Goal: Information Seeking & Learning: Learn about a topic

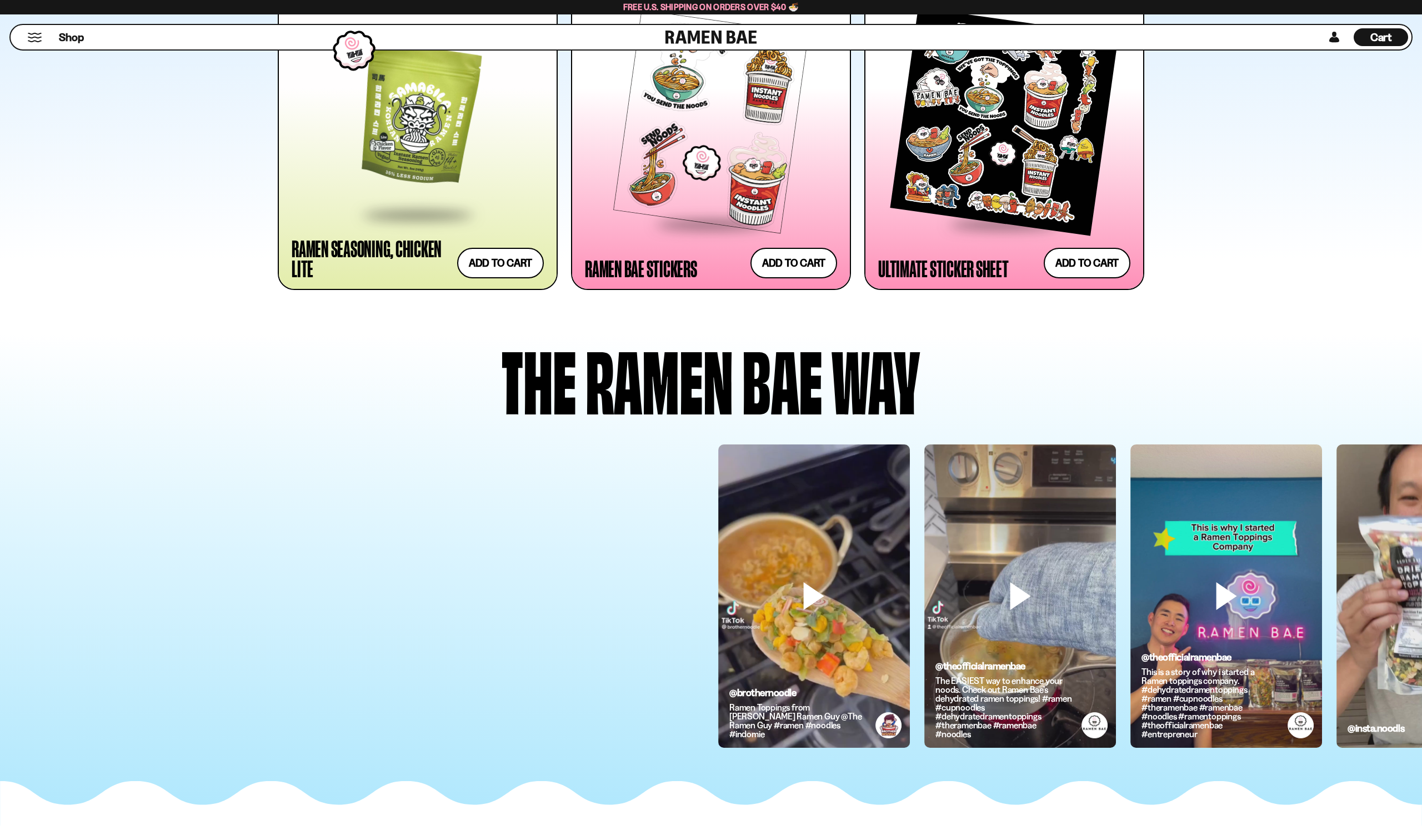
click at [408, 126] on div at bounding box center [418, 116] width 252 height 194
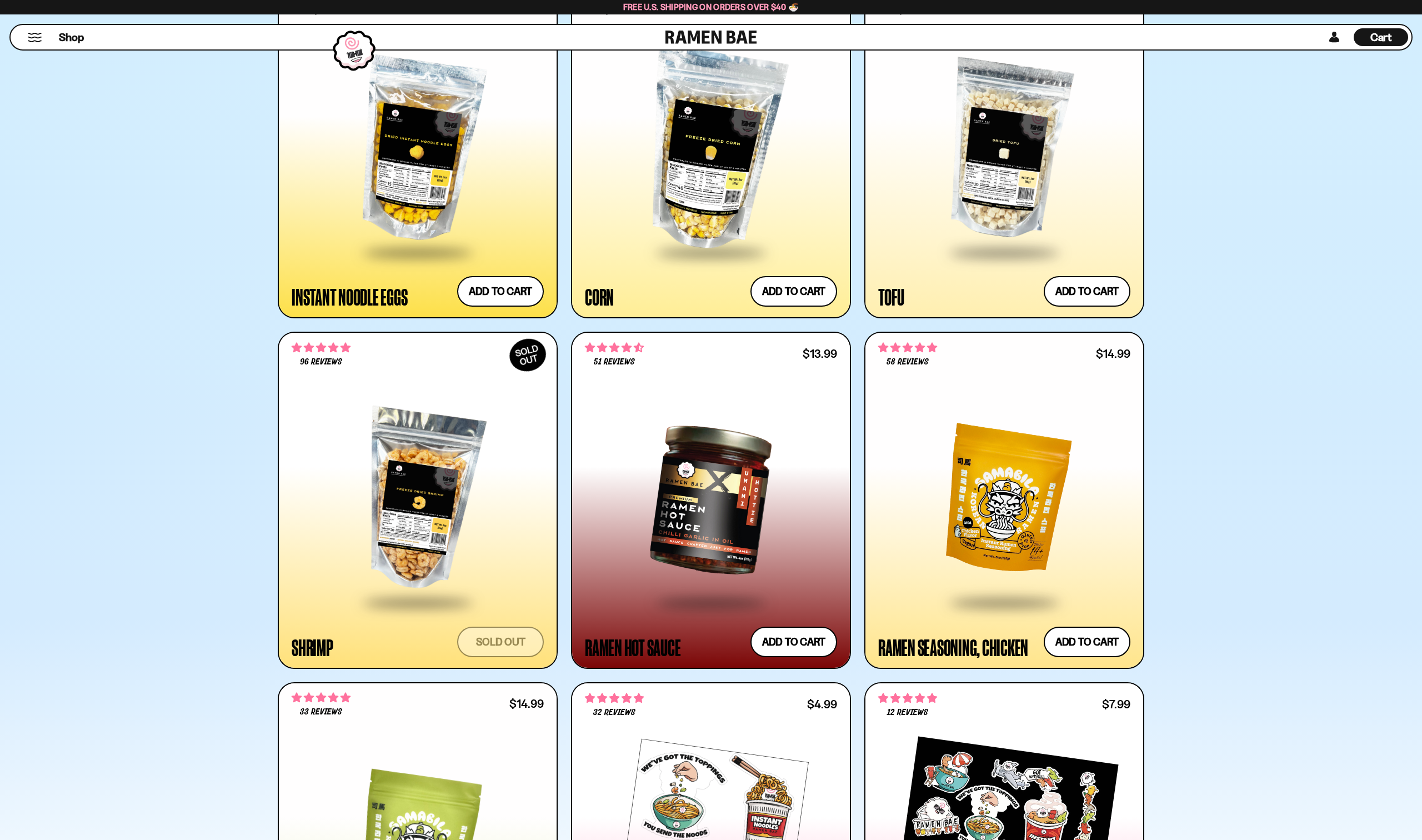
scroll to position [1738, 0]
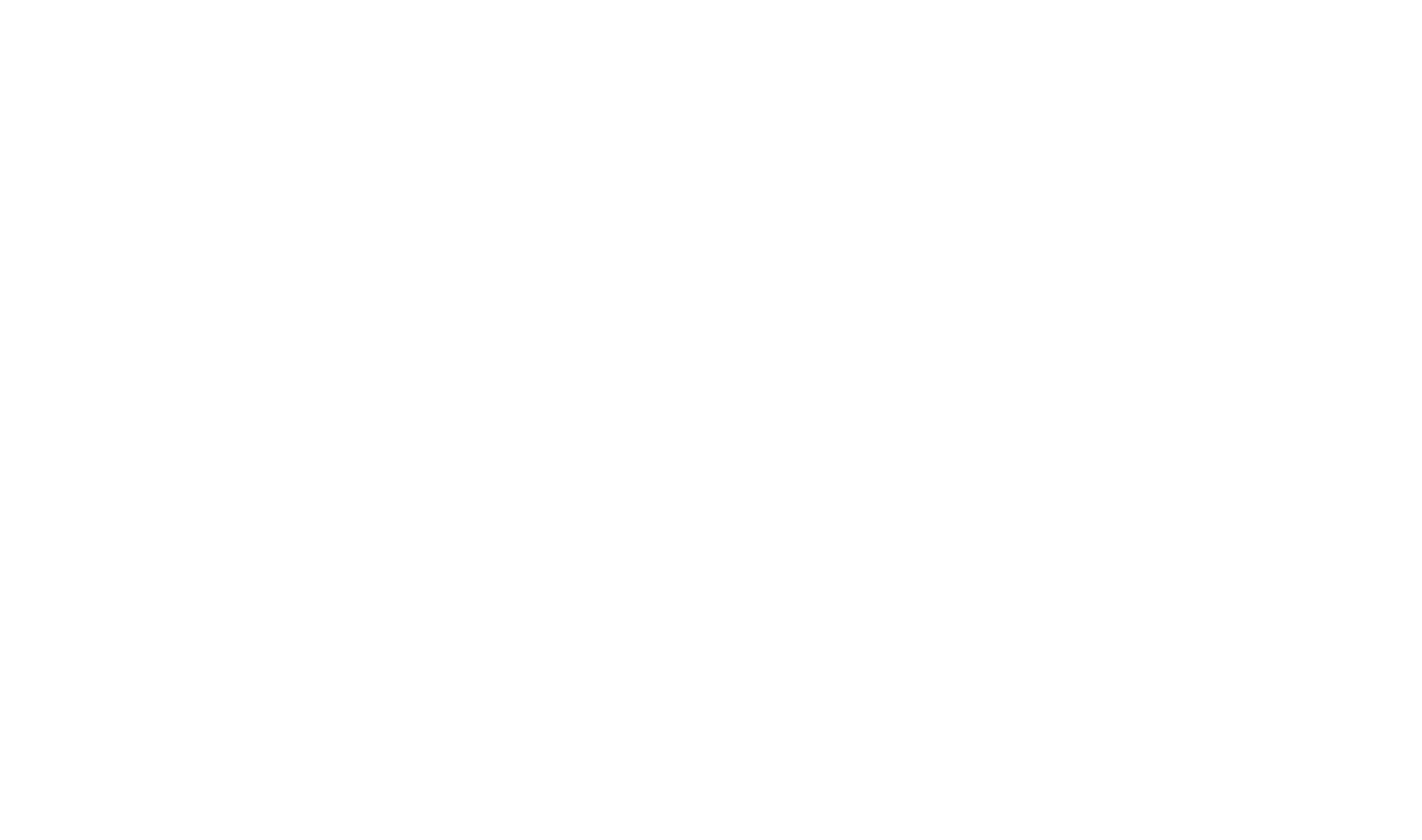
scroll to position [293, 0]
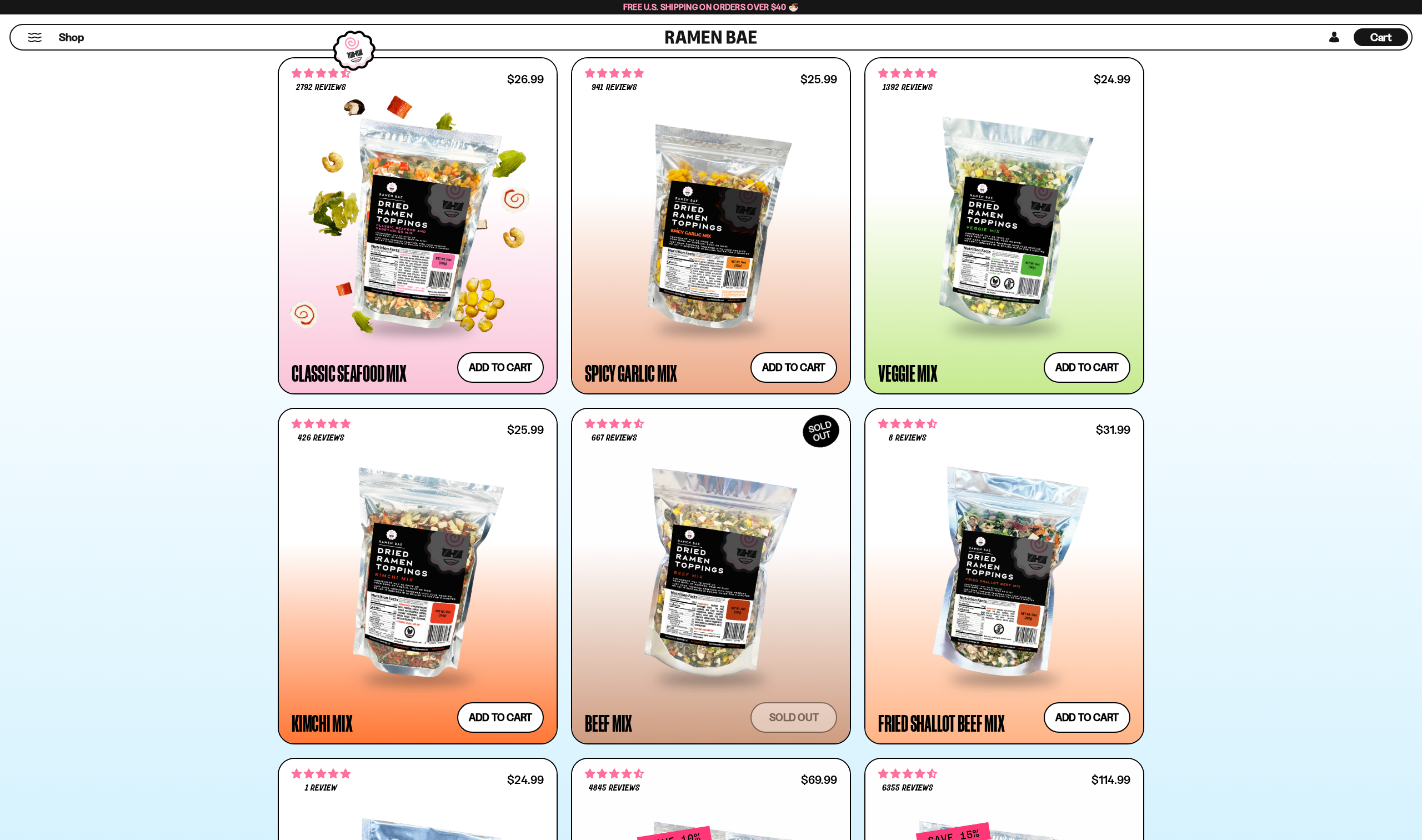
scroll to position [537, 0]
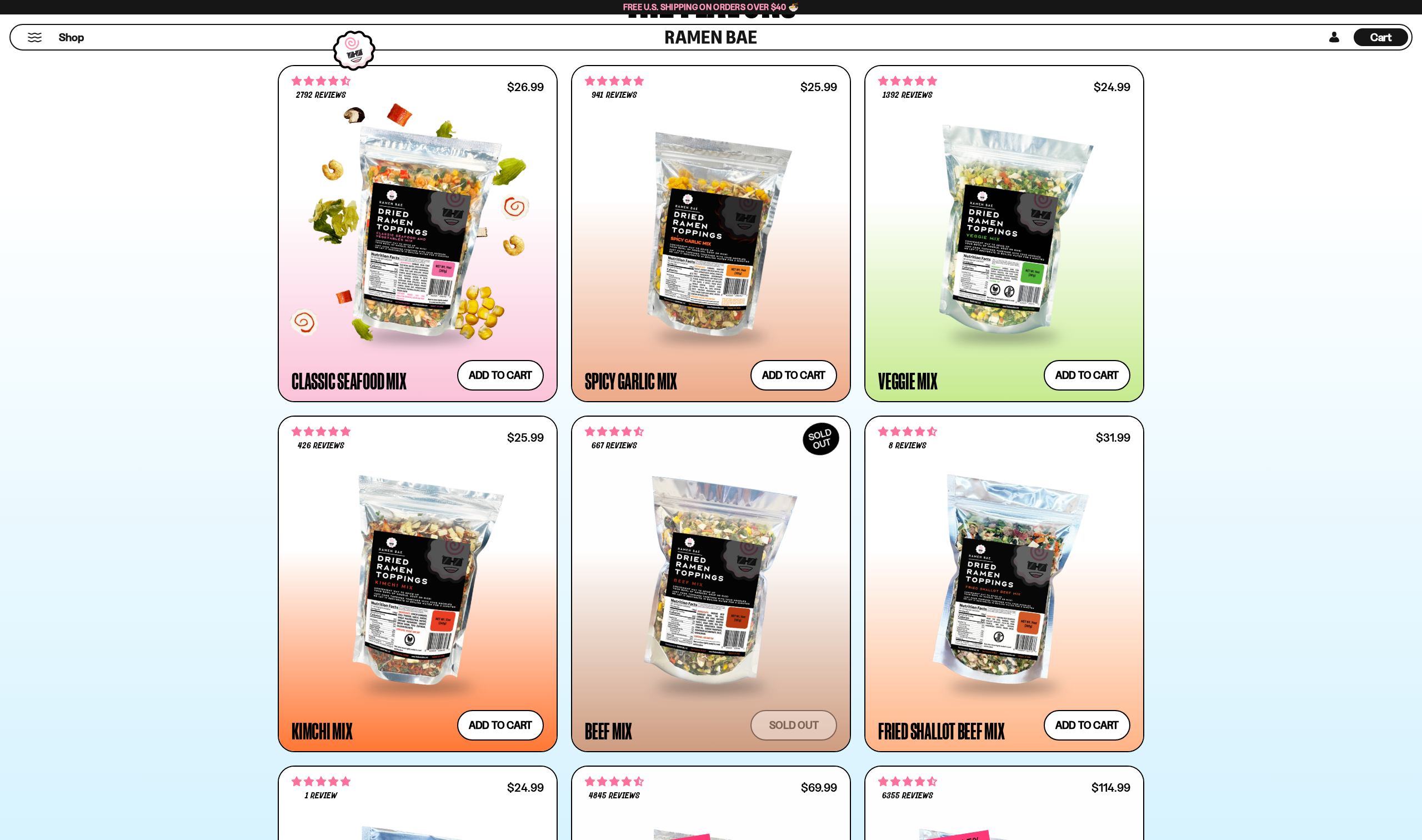
click at [375, 251] on div at bounding box center [418, 233] width 252 height 202
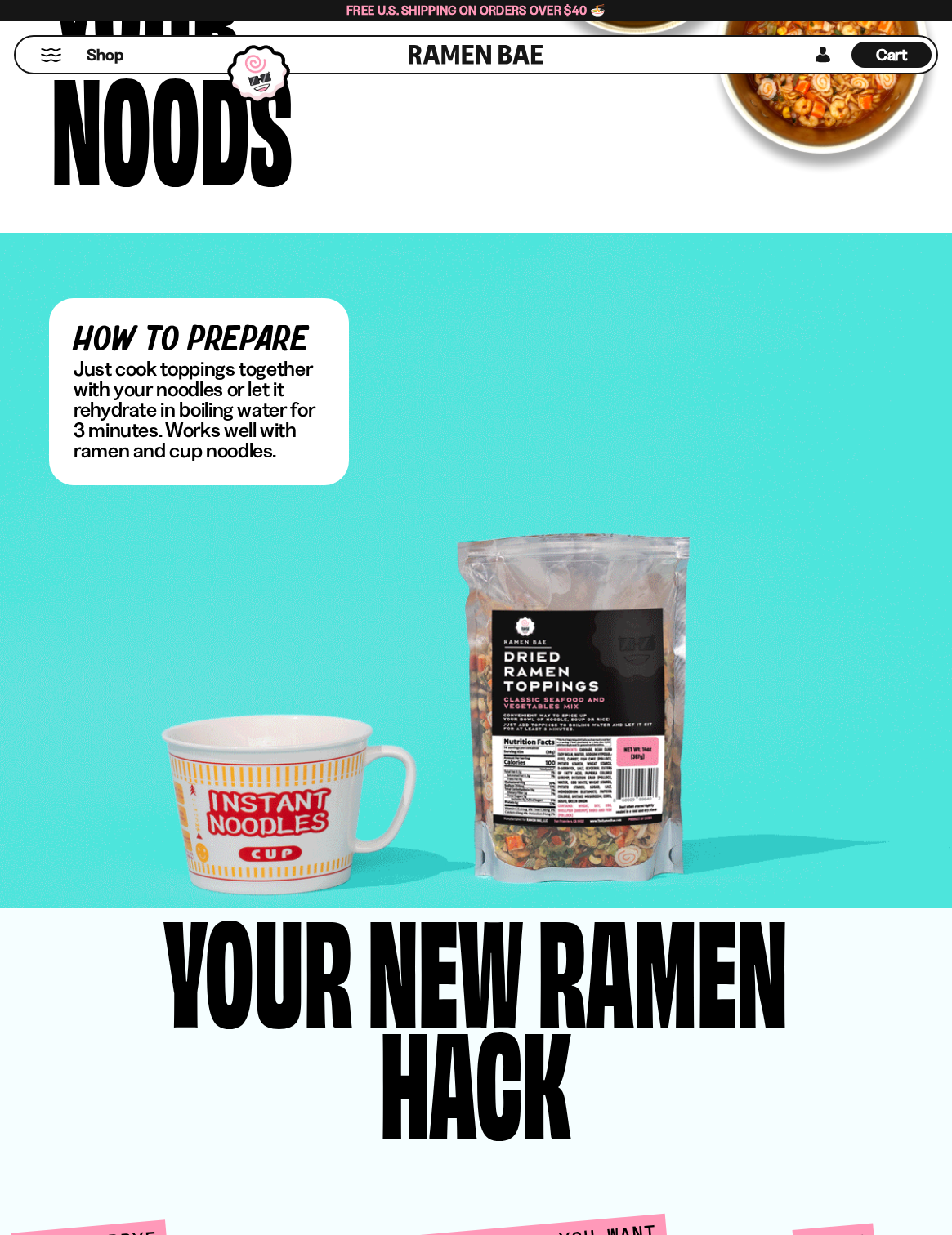
scroll to position [3185, 0]
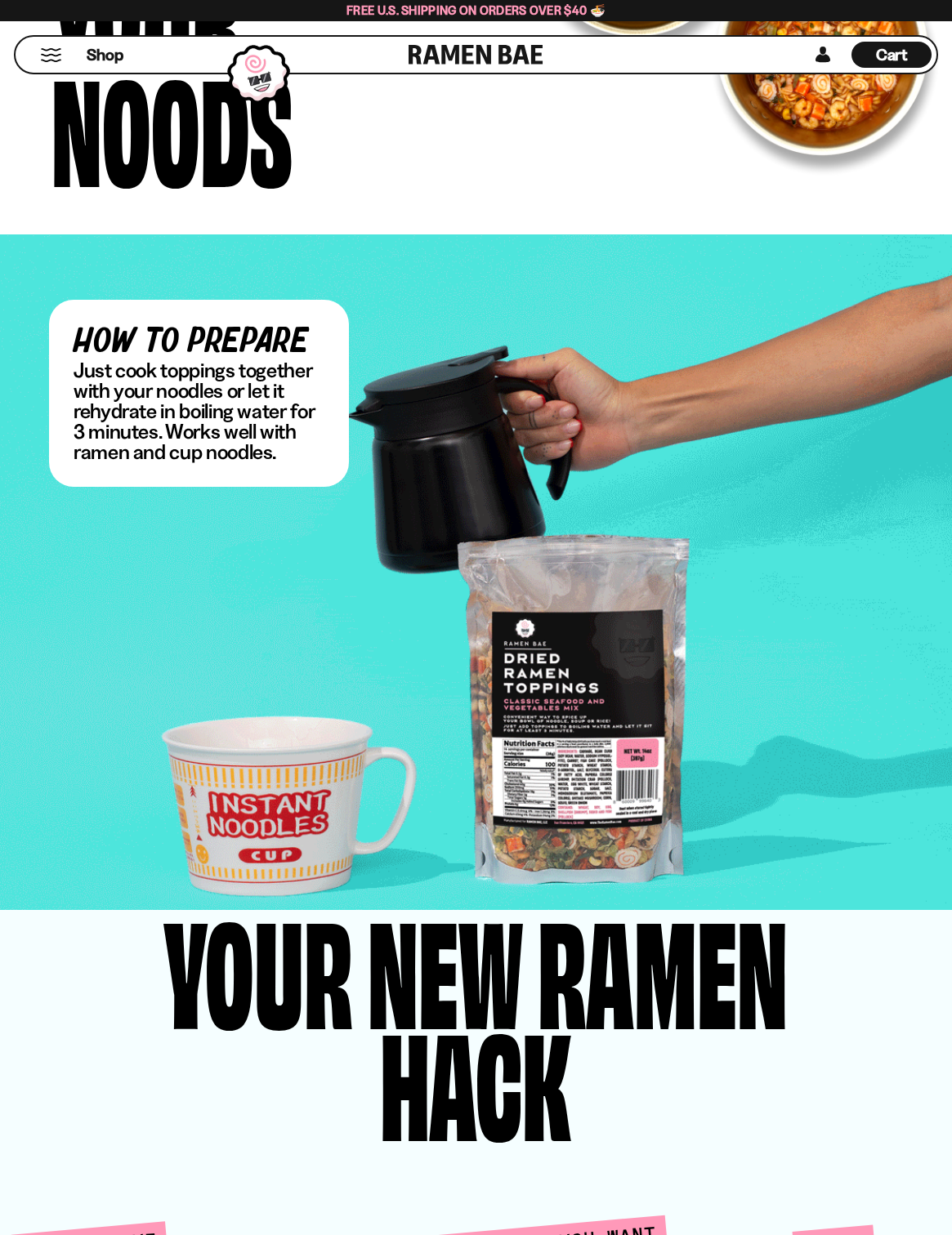
drag, startPoint x: 272, startPoint y: 452, endPoint x: 49, endPoint y: 374, distance: 236.2
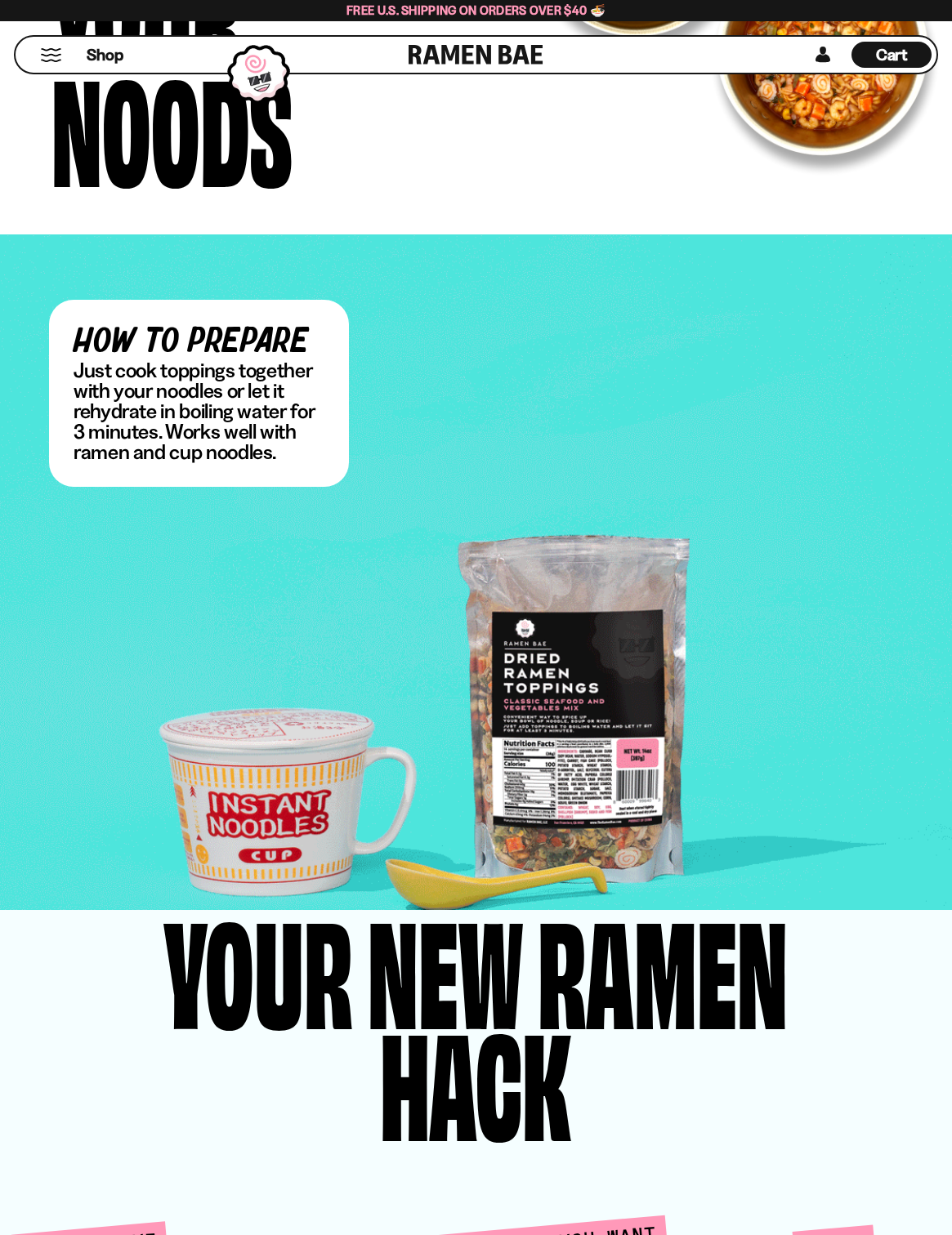
click at [49, 373] on div "how to prepare Just cook toppings together with your noodles or let it rehydrat…" at bounding box center [199, 393] width 300 height 187
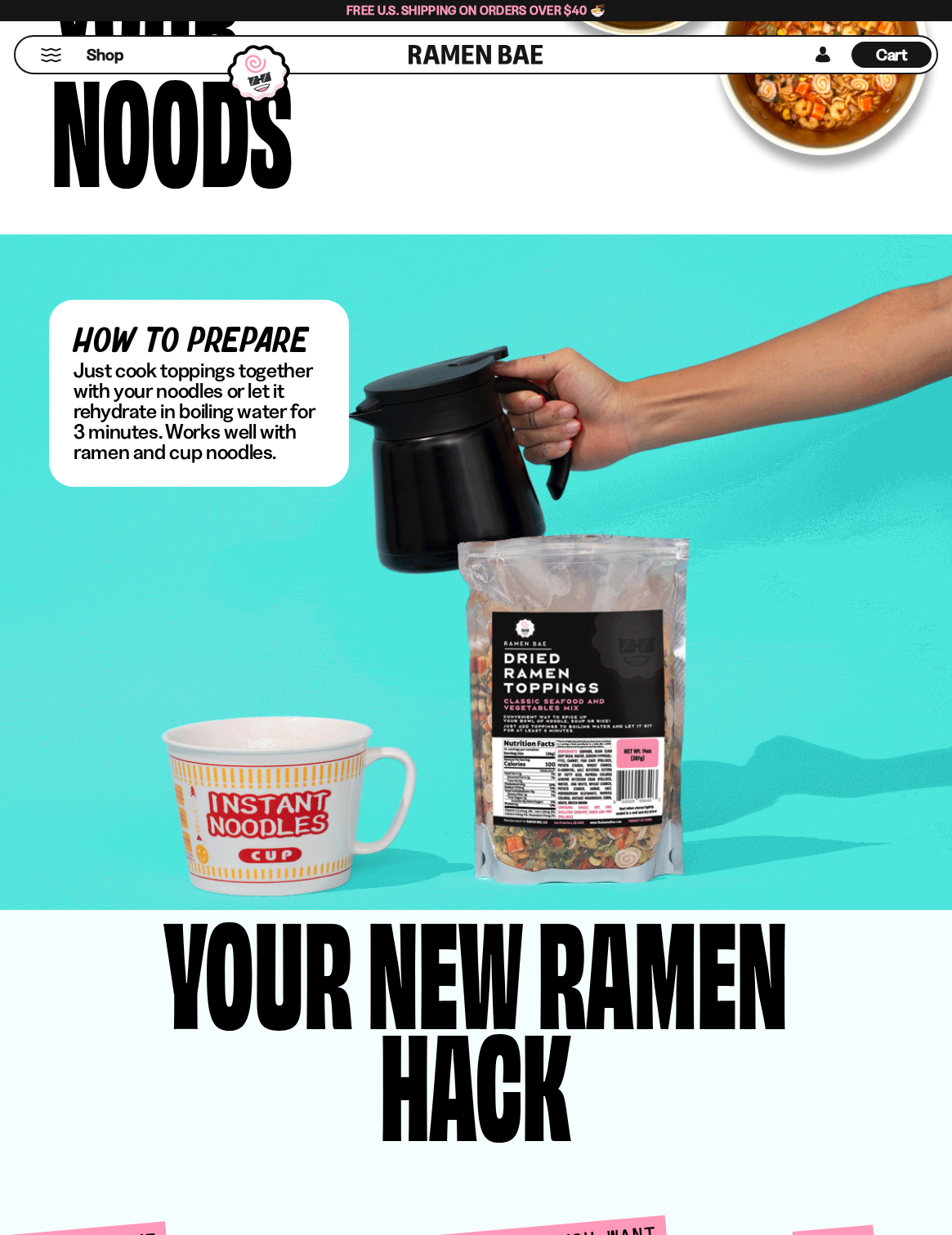
copy p "Just cook toppings together with your noodles or let it rehydrate in boiling wa…"
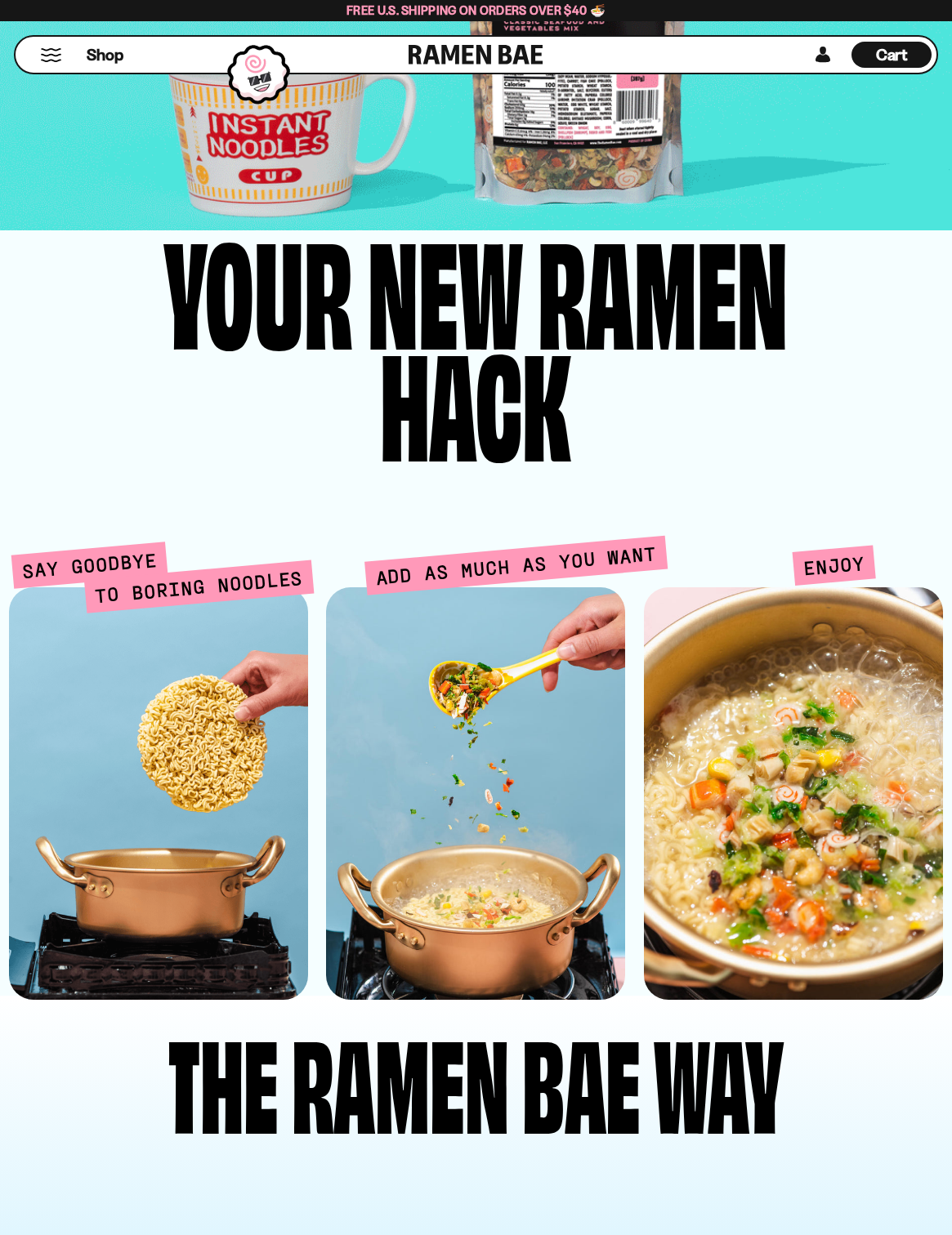
scroll to position [3872, 0]
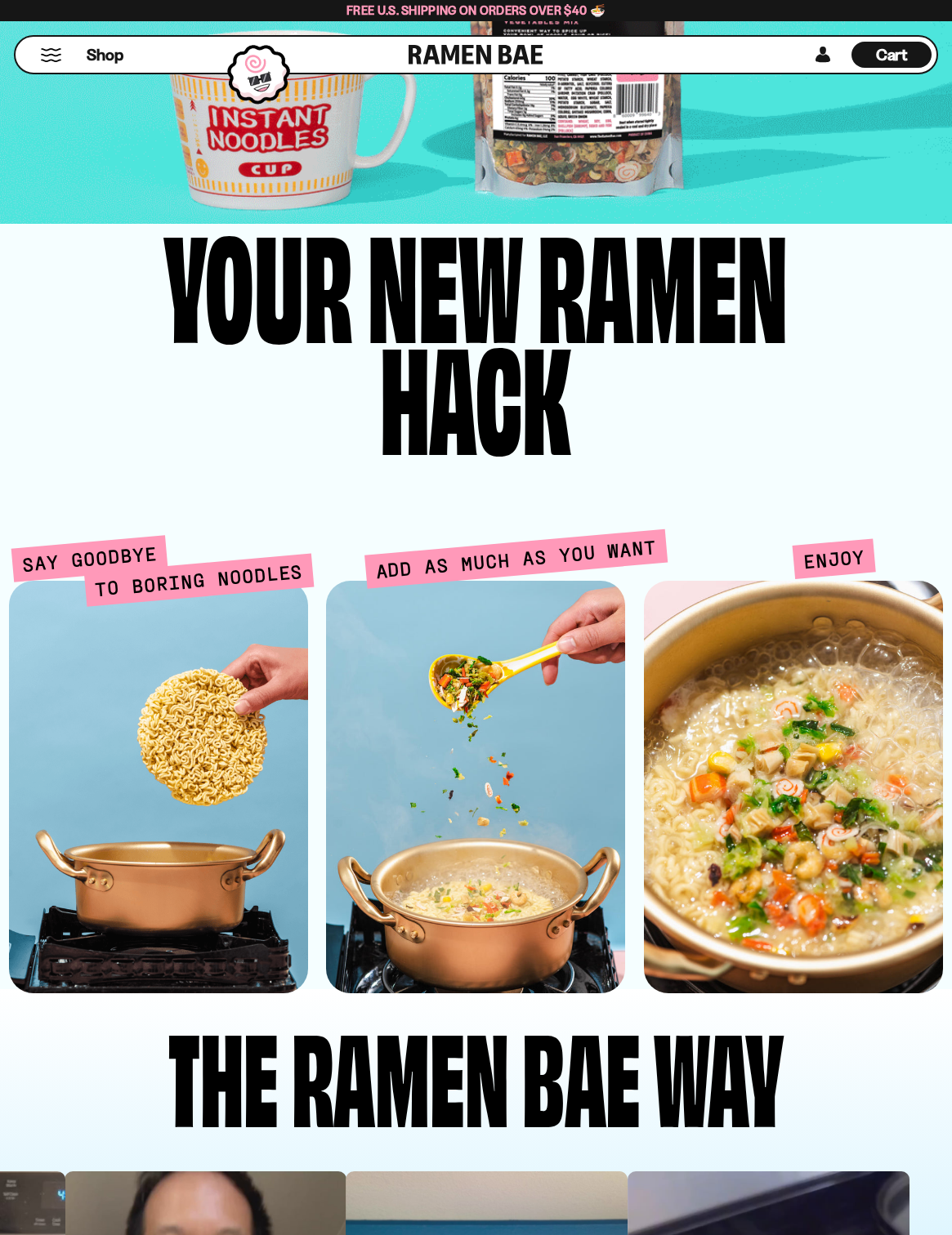
drag, startPoint x: 25, startPoint y: 565, endPoint x: 298, endPoint y: 574, distance: 273.1
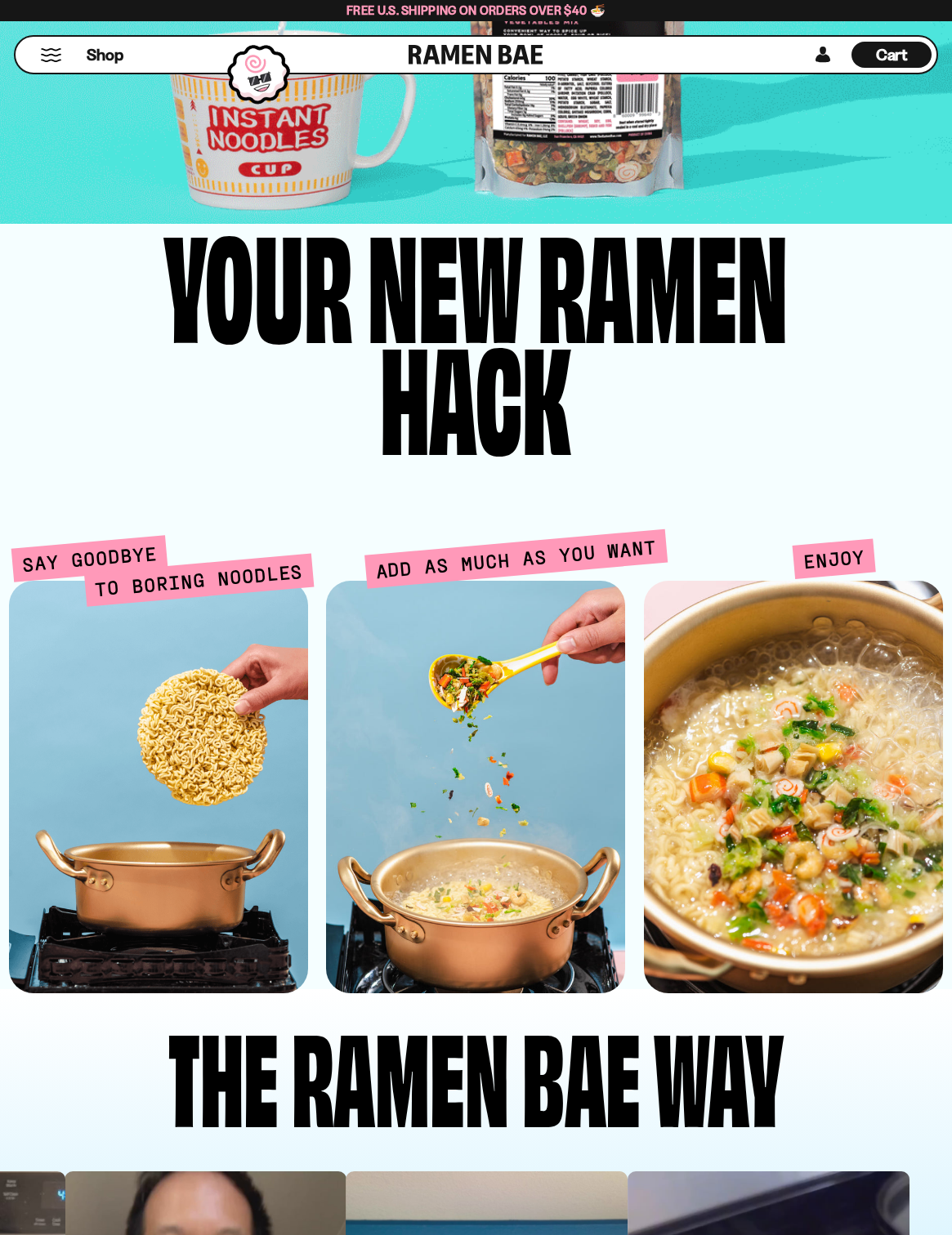
click at [298, 574] on div "Say Goodbye to boring noodles" at bounding box center [159, 568] width 277 height 67
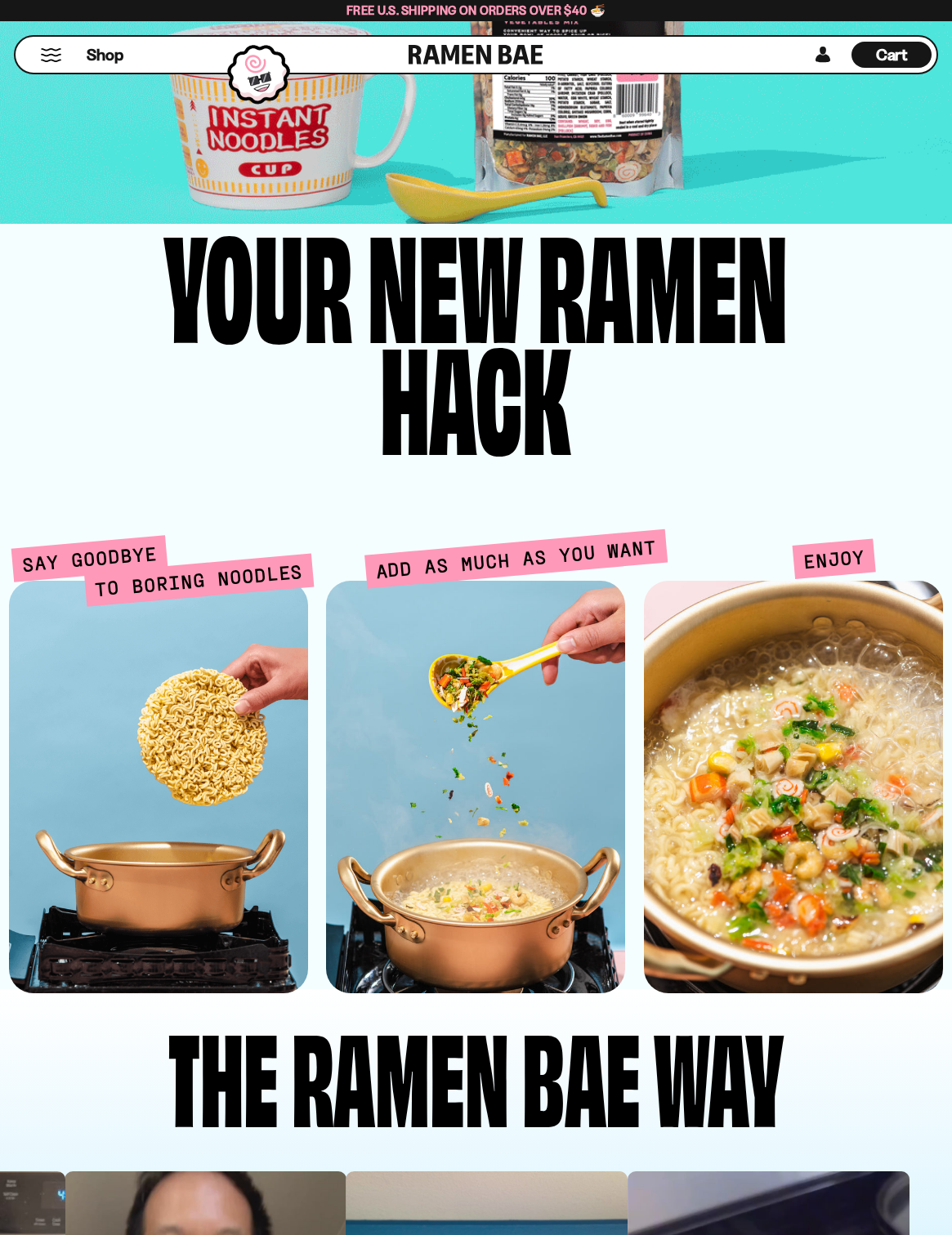
copy div "Say Goodbye to boring noodles"
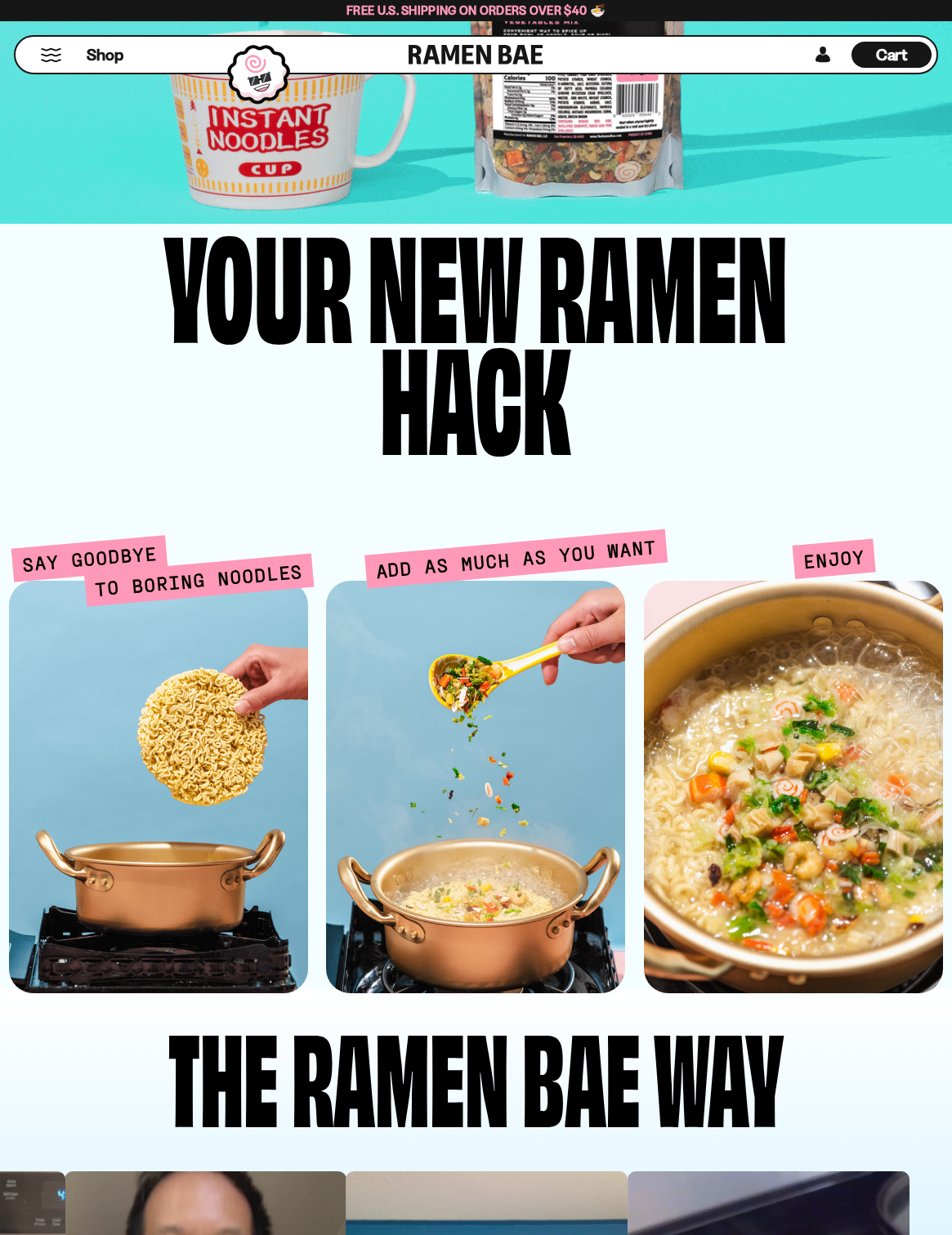
drag, startPoint x: 360, startPoint y: 574, endPoint x: 644, endPoint y: 548, distance: 285.2
click at [679, 542] on div "Say Goodbye to boring noodles Add as much as you want Enjoy" at bounding box center [476, 764] width 952 height 458
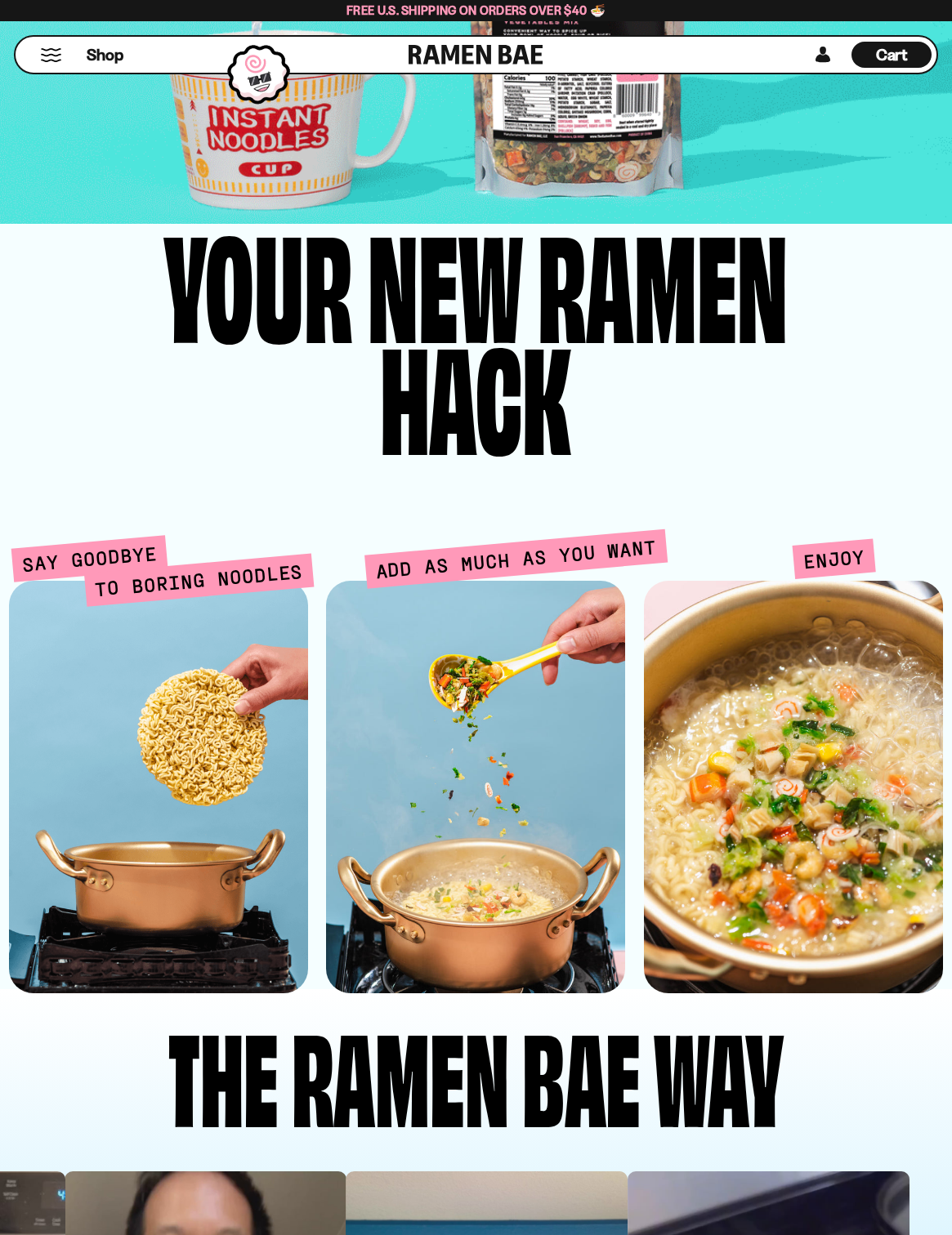
copy div "Enjoy"
drag, startPoint x: 613, startPoint y: 508, endPoint x: 660, endPoint y: 533, distance: 53.2
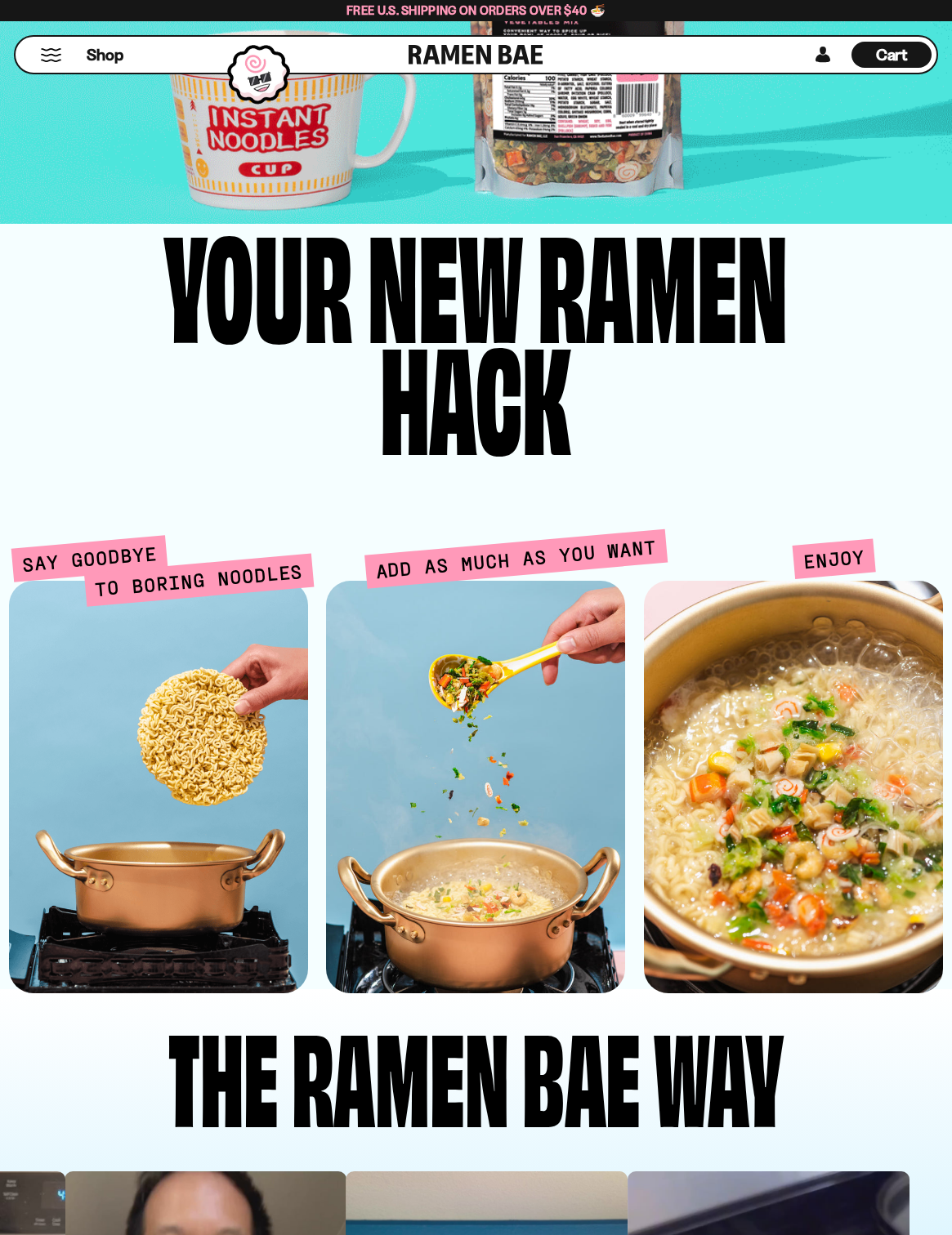
click at [623, 515] on div "Your New Ramen Hack Say Goodbye to boring noodles Add as much as you want Enjoy" at bounding box center [476, 609] width 952 height 770
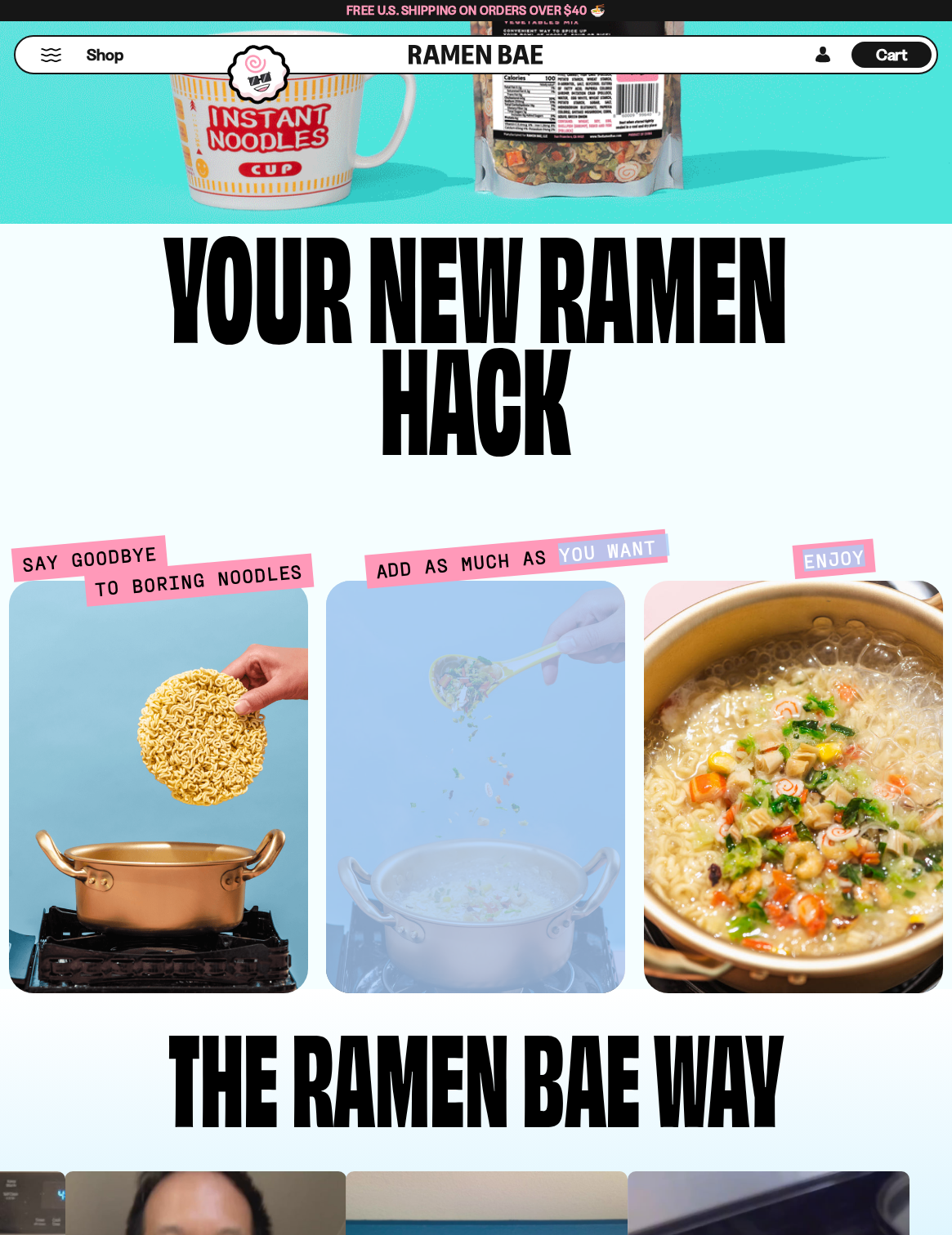
drag, startPoint x: 430, startPoint y: 558, endPoint x: 407, endPoint y: 558, distance: 23.0
click at [357, 557] on div "Say Goodbye to boring noodles Add as much as you want Enjoy" at bounding box center [476, 764] width 952 height 458
click at [407, 558] on span "Add as much as you want" at bounding box center [516, 559] width 303 height 60
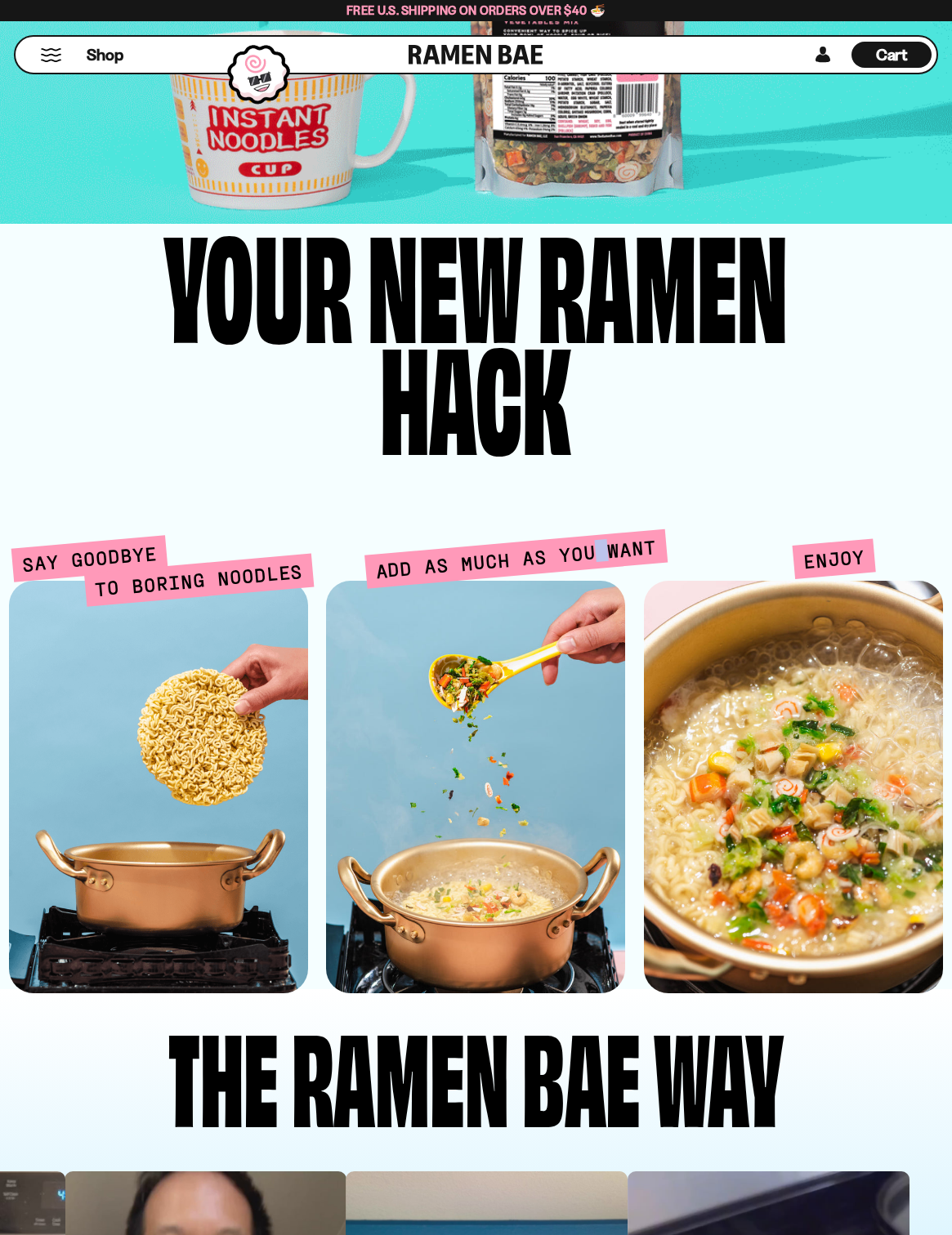
click at [407, 558] on span "Add as much as you want" at bounding box center [516, 559] width 303 height 60
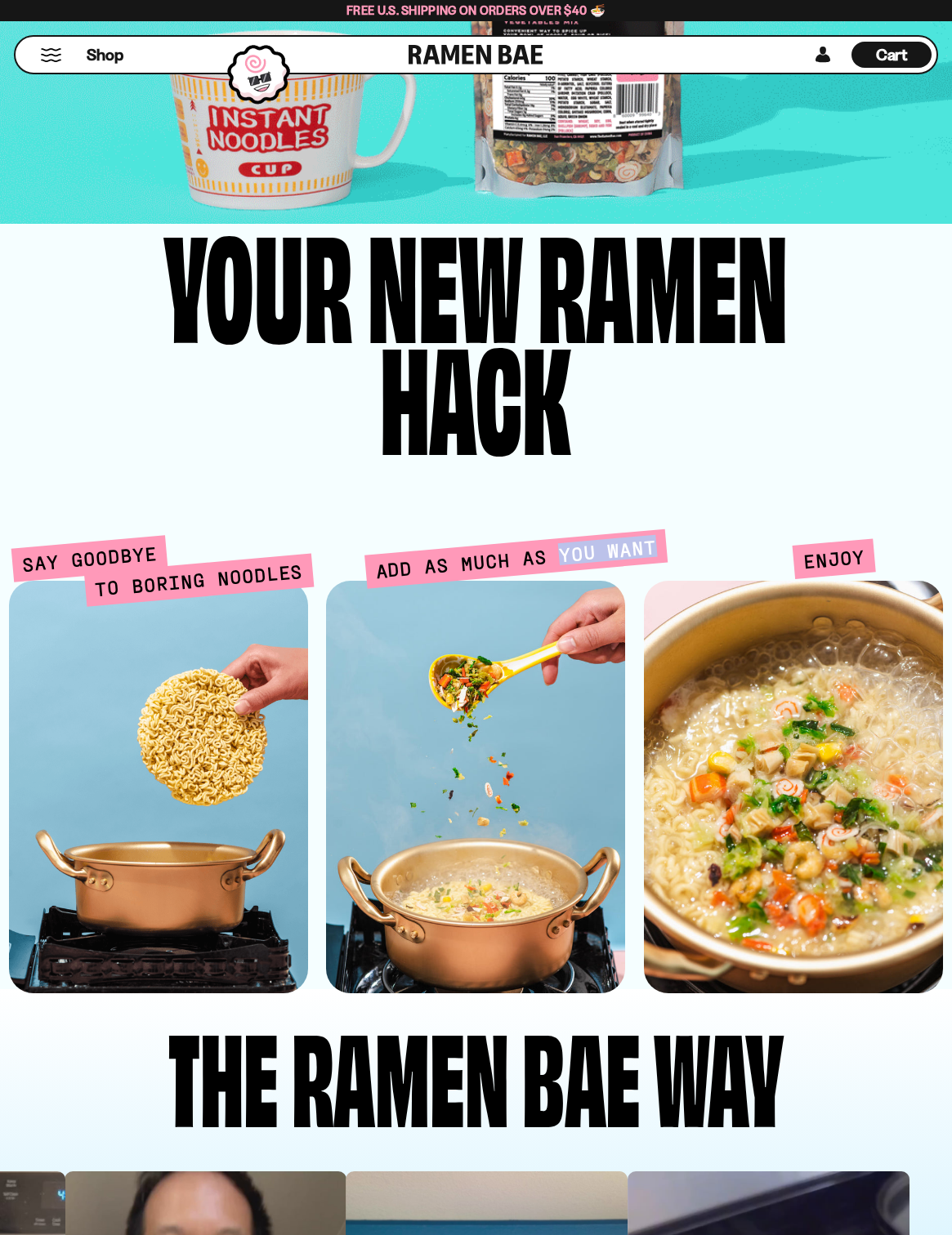
click at [407, 558] on span "Add as much as you want" at bounding box center [516, 559] width 303 height 60
drag, startPoint x: 815, startPoint y: 566, endPoint x: 870, endPoint y: 558, distance: 55.6
click at [870, 558] on span "Enjoy" at bounding box center [833, 559] width 83 height 40
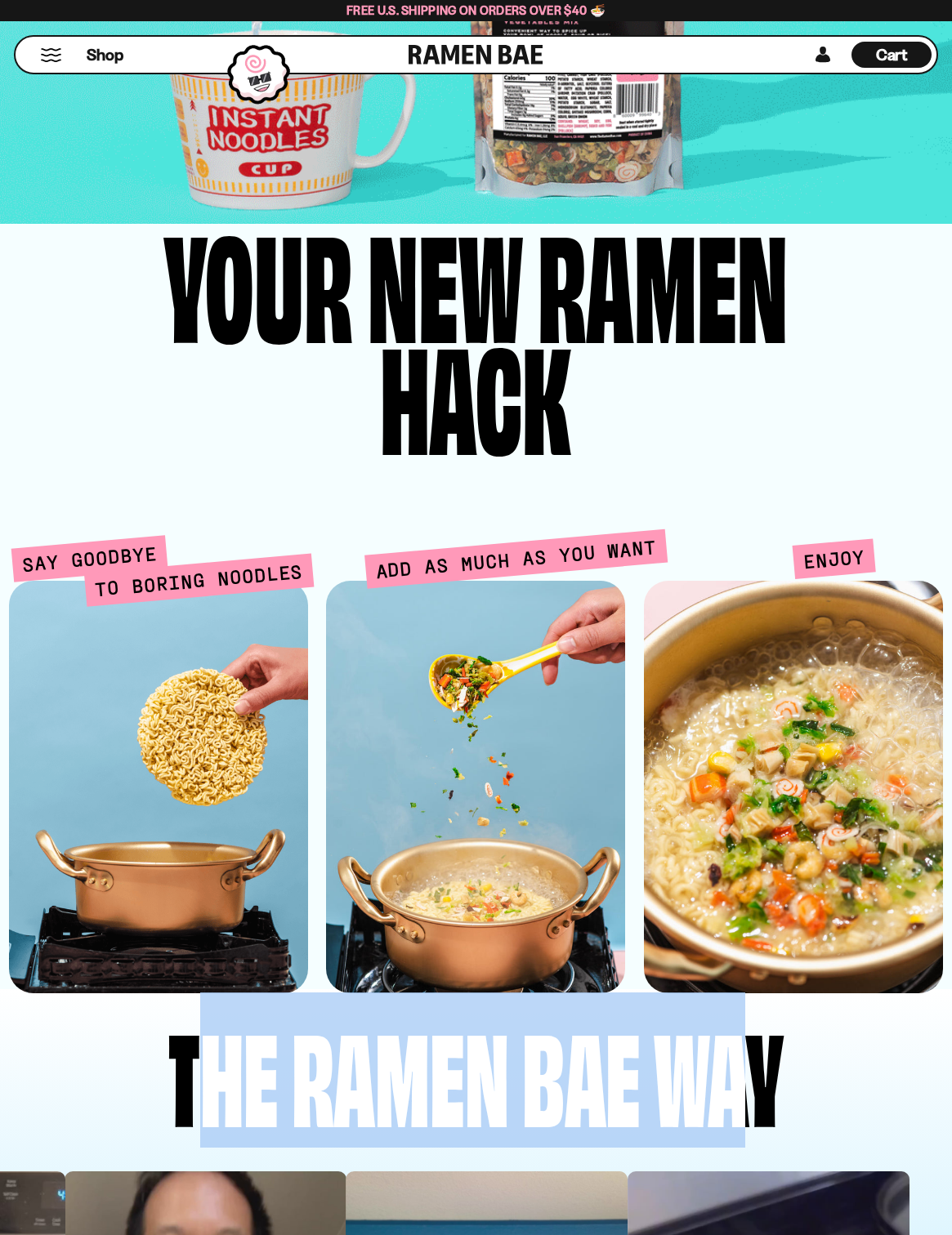
drag, startPoint x: 360, startPoint y: 1076, endPoint x: 753, endPoint y: 1077, distance: 393.0
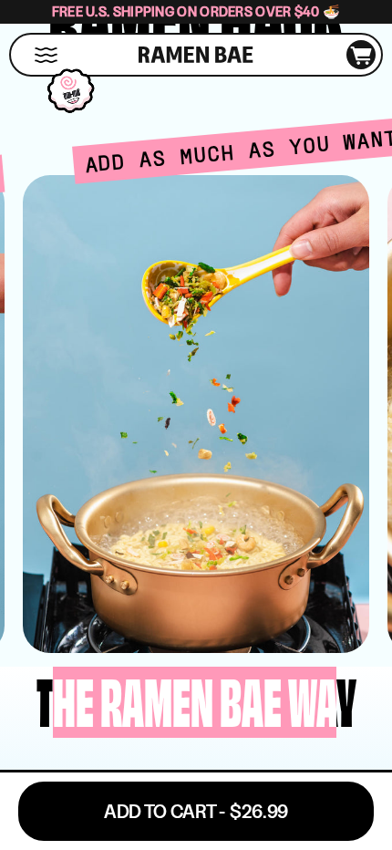
scroll to position [4779, 0]
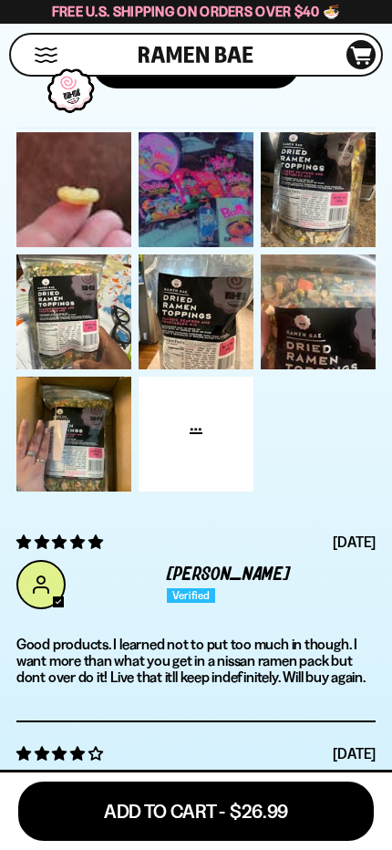
click at [145, 20] on div "Based on 2792 reviews" at bounding box center [195, 7] width 359 height 26
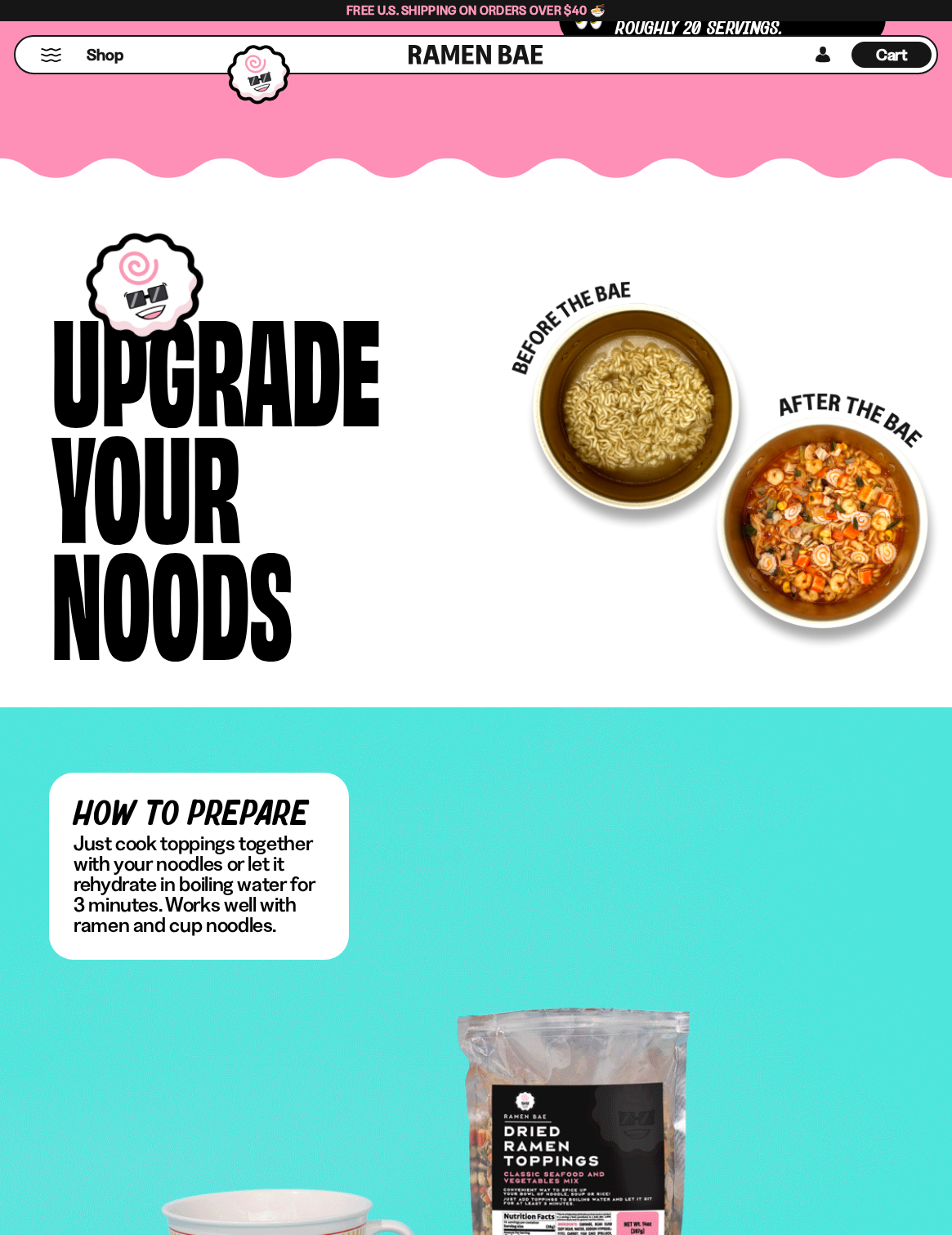
scroll to position [2587, 0]
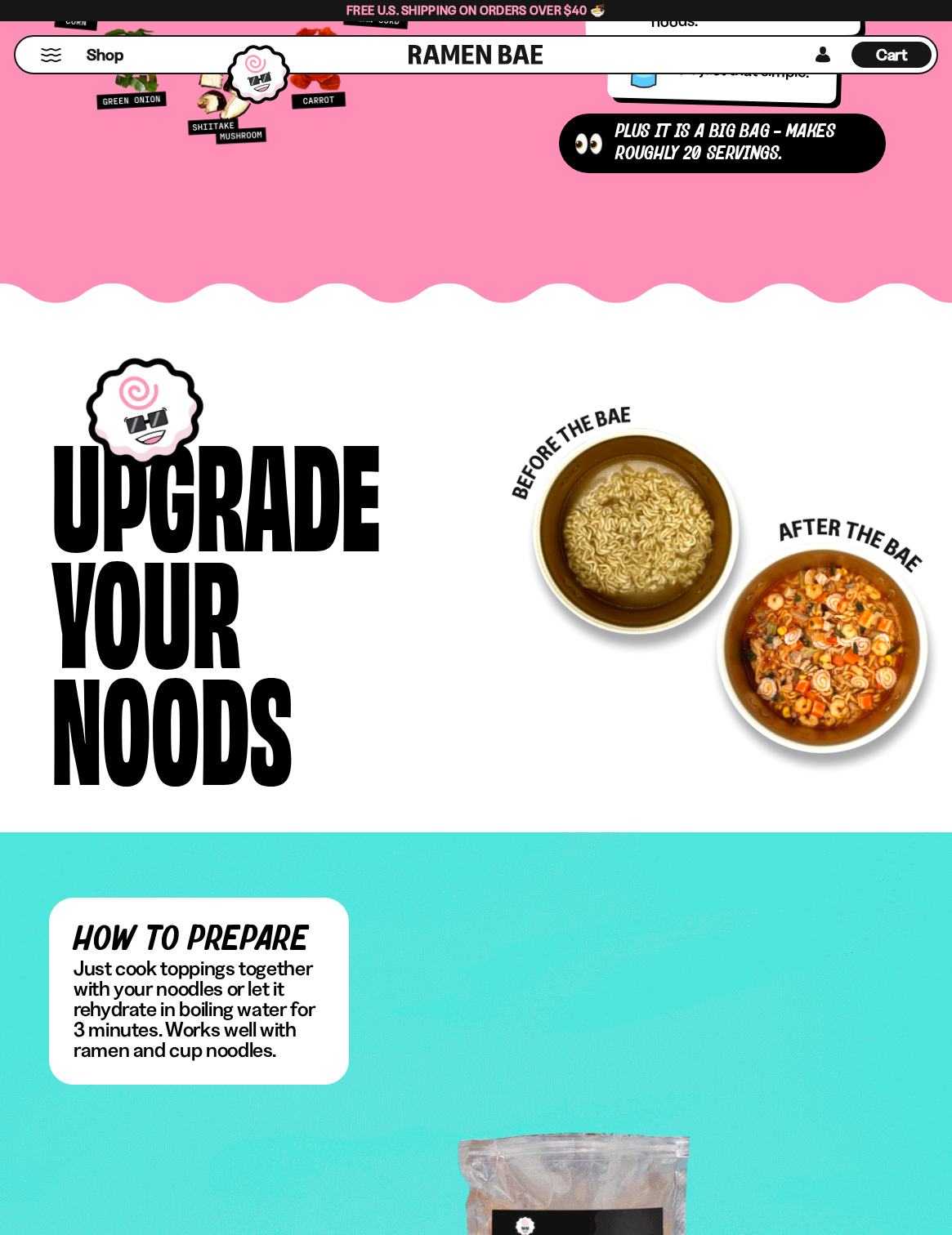
drag, startPoint x: 600, startPoint y: 528, endPoint x: 682, endPoint y: 577, distance: 95.5
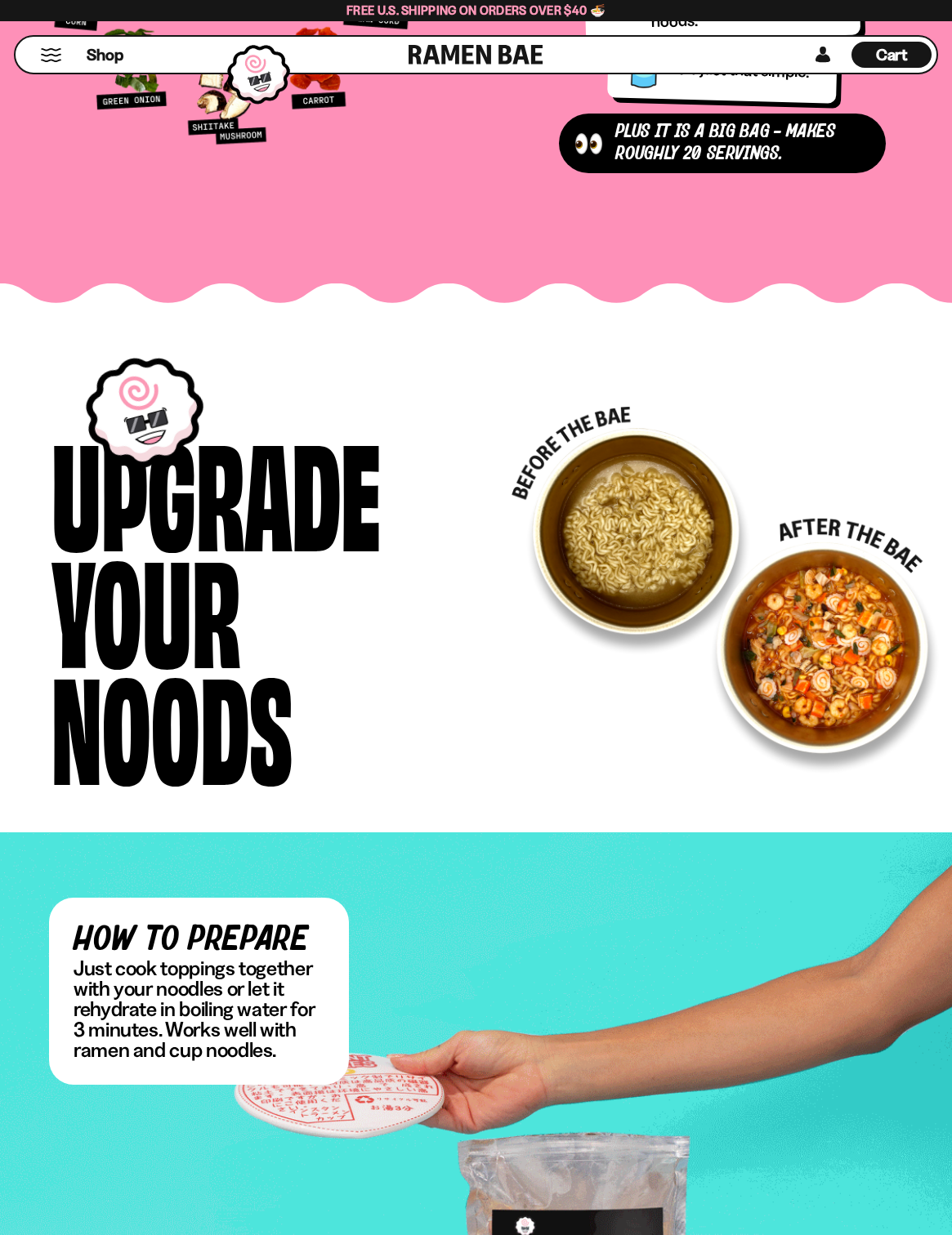
click at [684, 577] on picture at bounding box center [726, 591] width 428 height 367
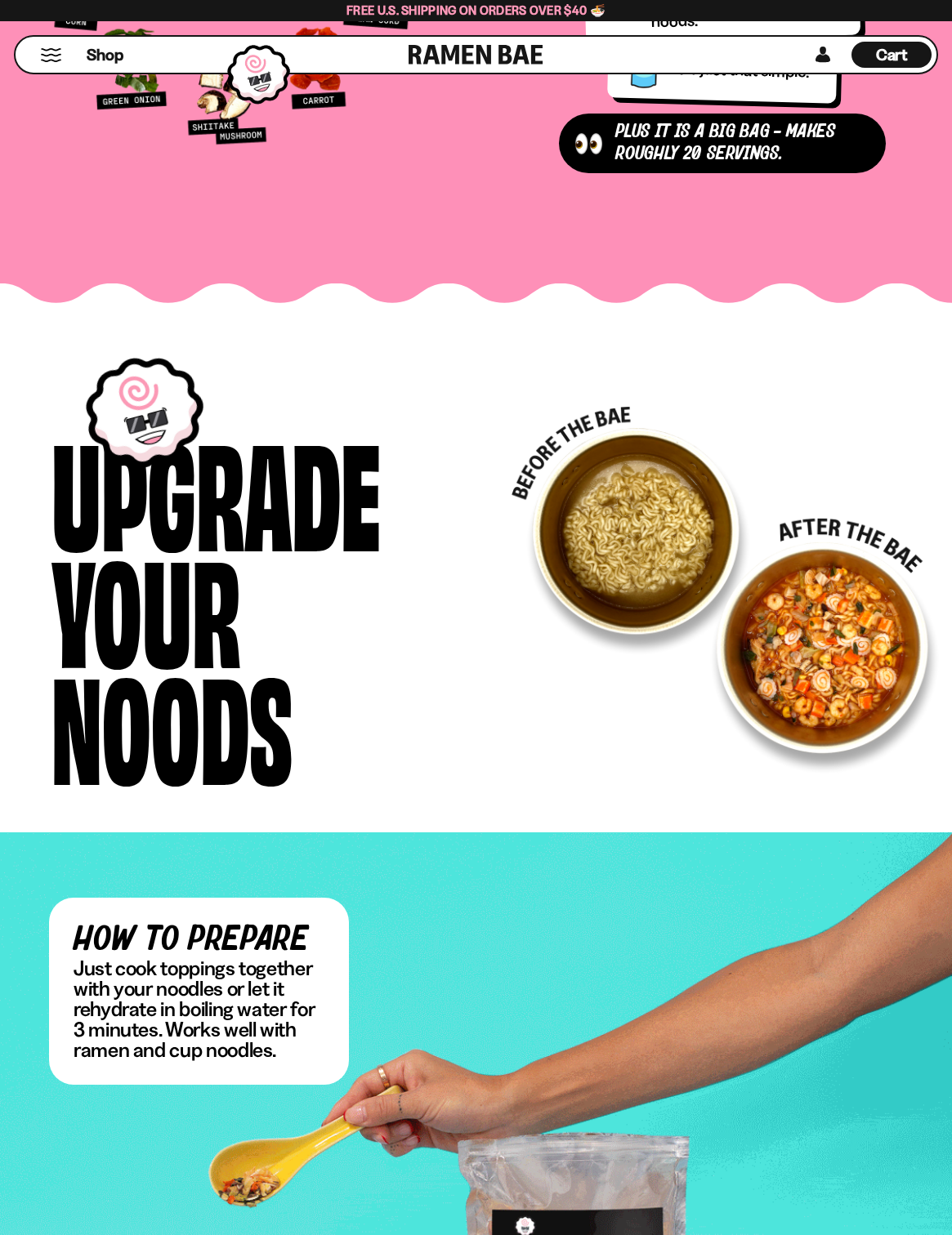
drag, startPoint x: 653, startPoint y: 564, endPoint x: 518, endPoint y: 558, distance: 135.1
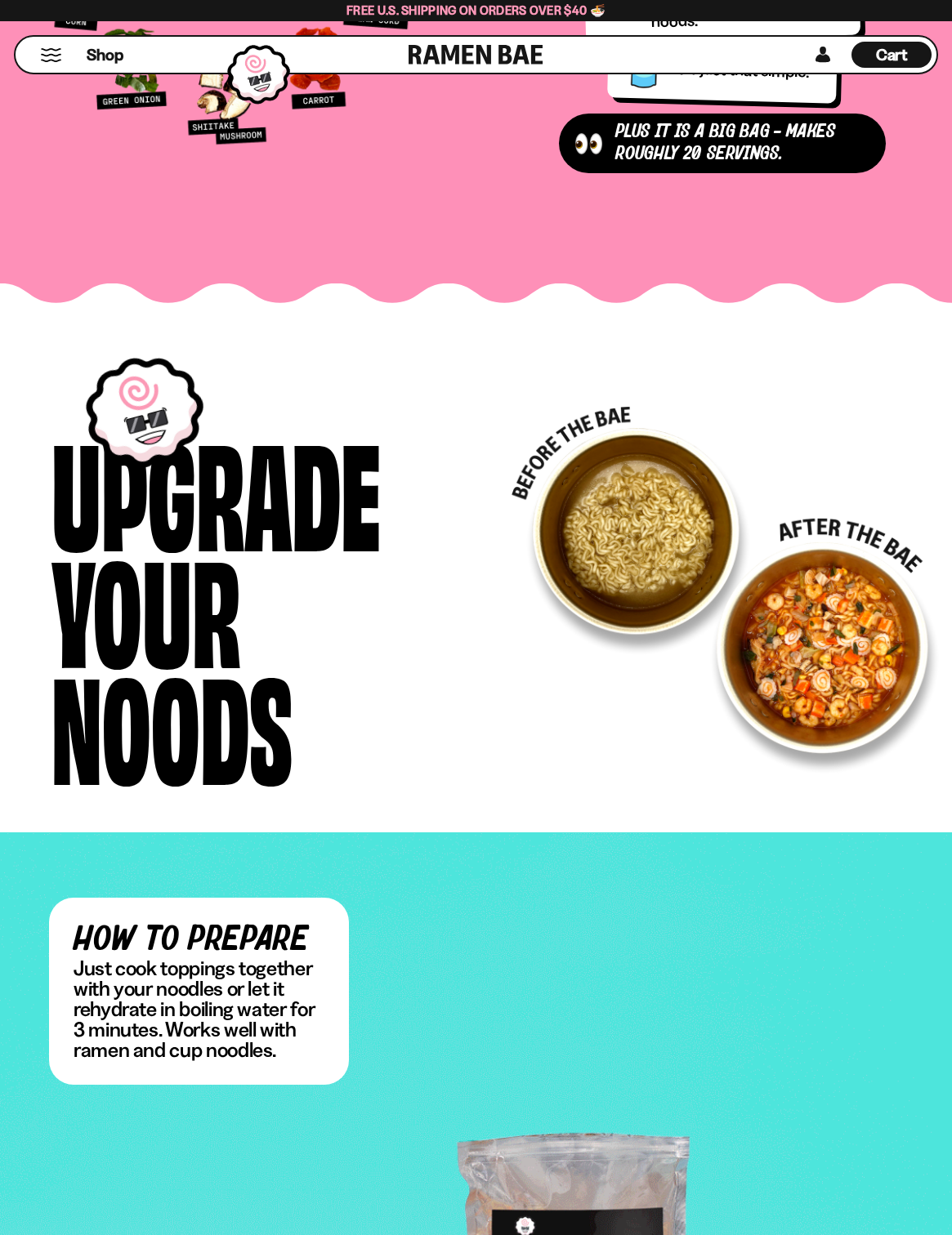
click at [518, 558] on picture at bounding box center [726, 591] width 428 height 367
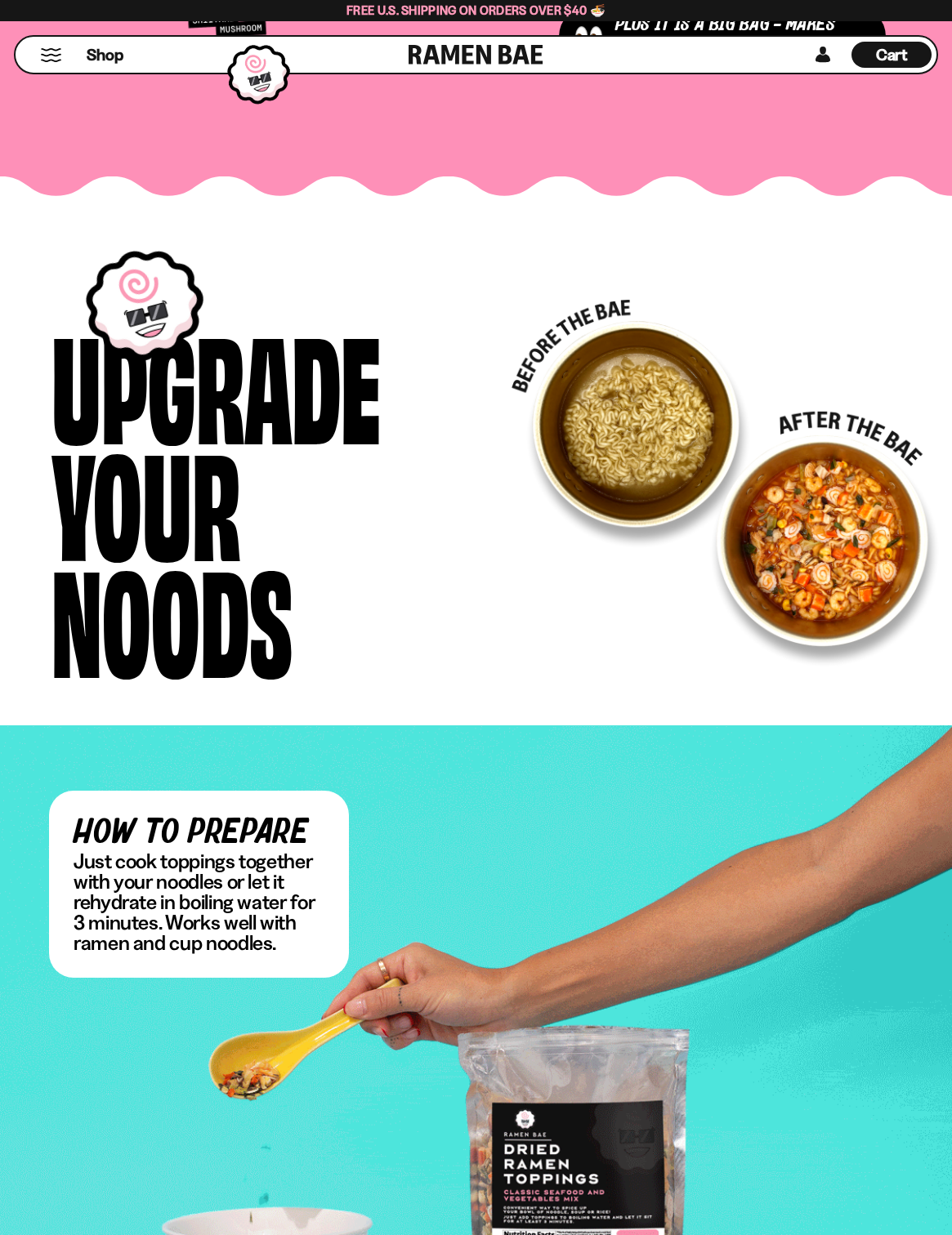
scroll to position [2696, 0]
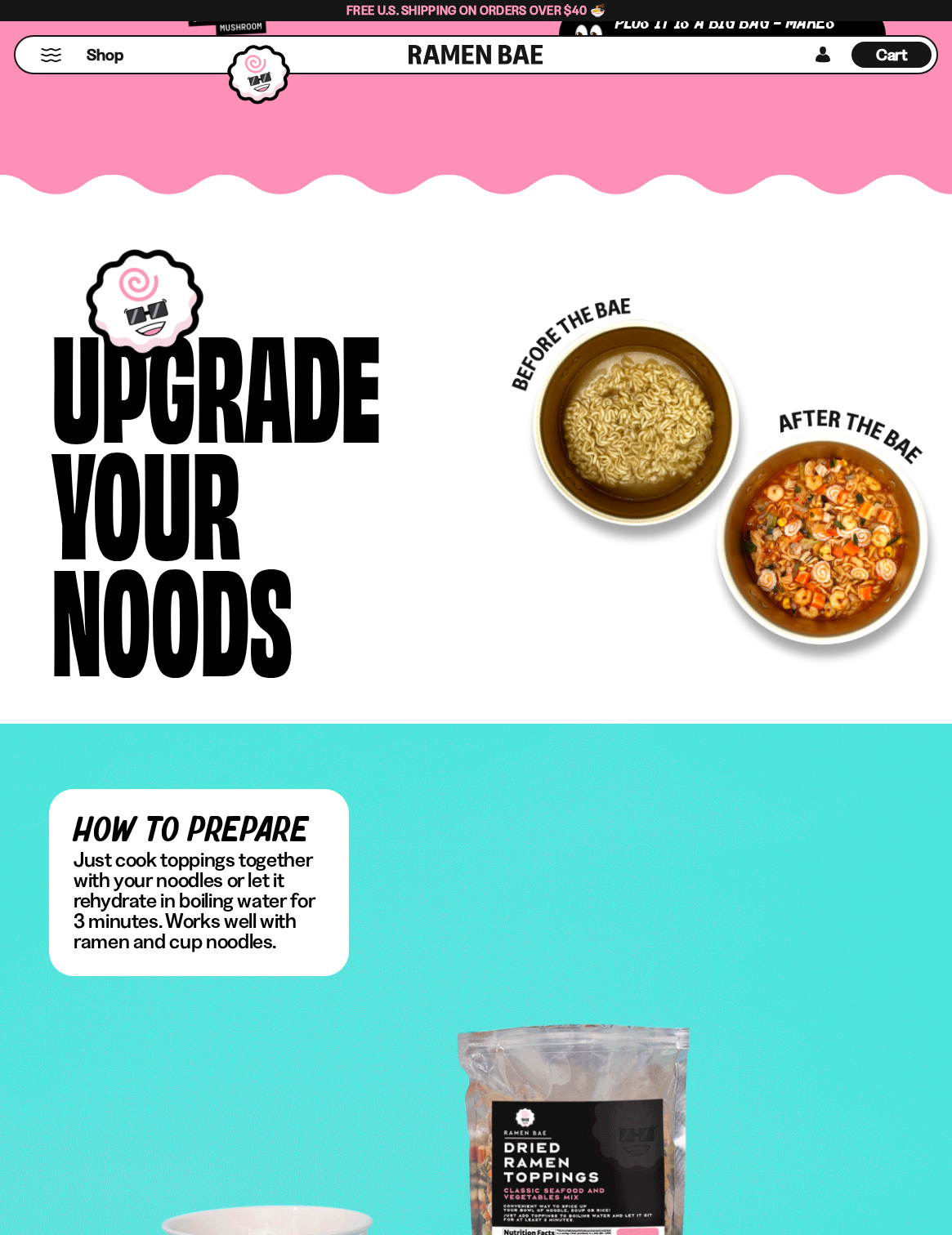
click at [617, 597] on picture at bounding box center [726, 482] width 428 height 367
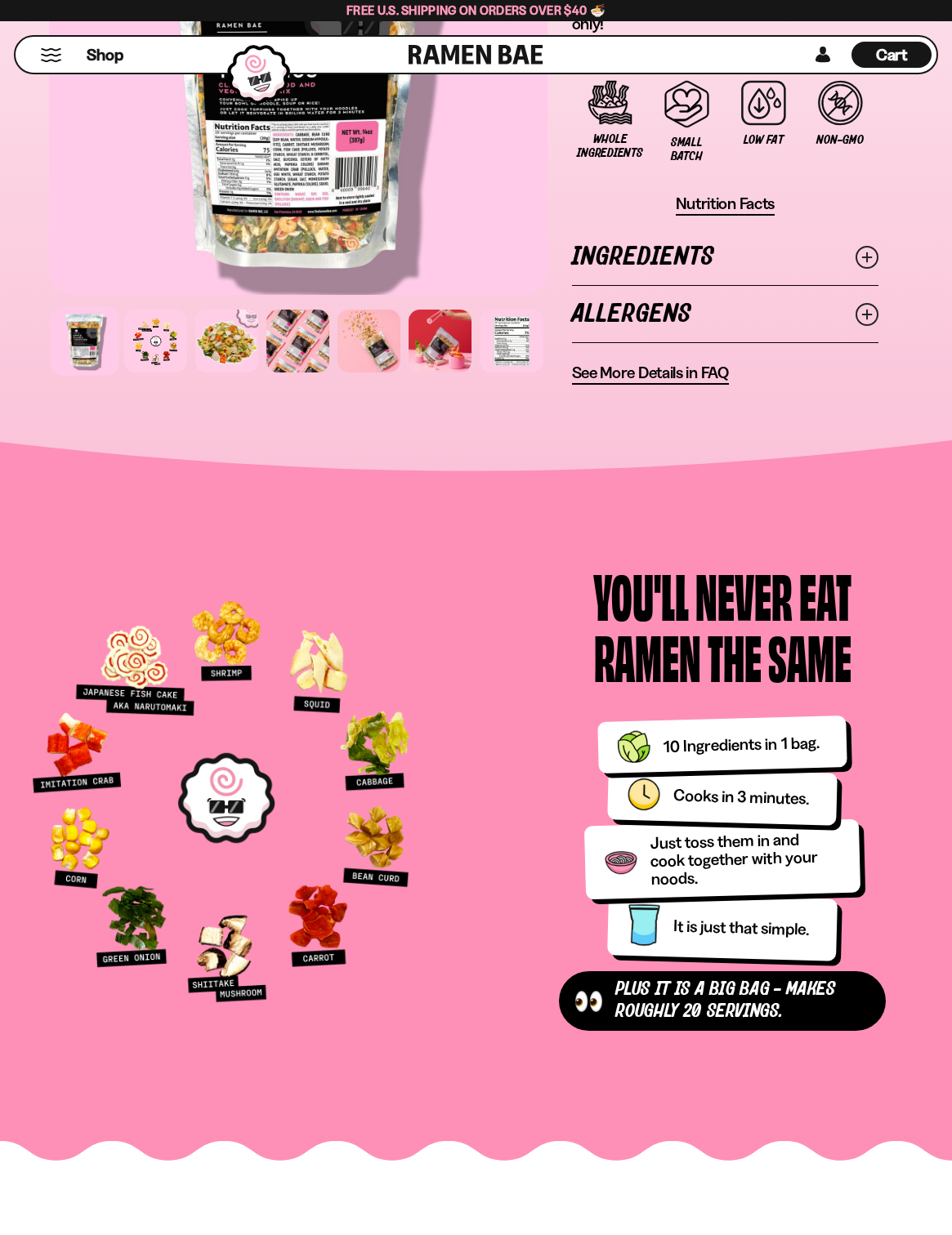
scroll to position [1625, 0]
